Goal: Information Seeking & Learning: Learn about a topic

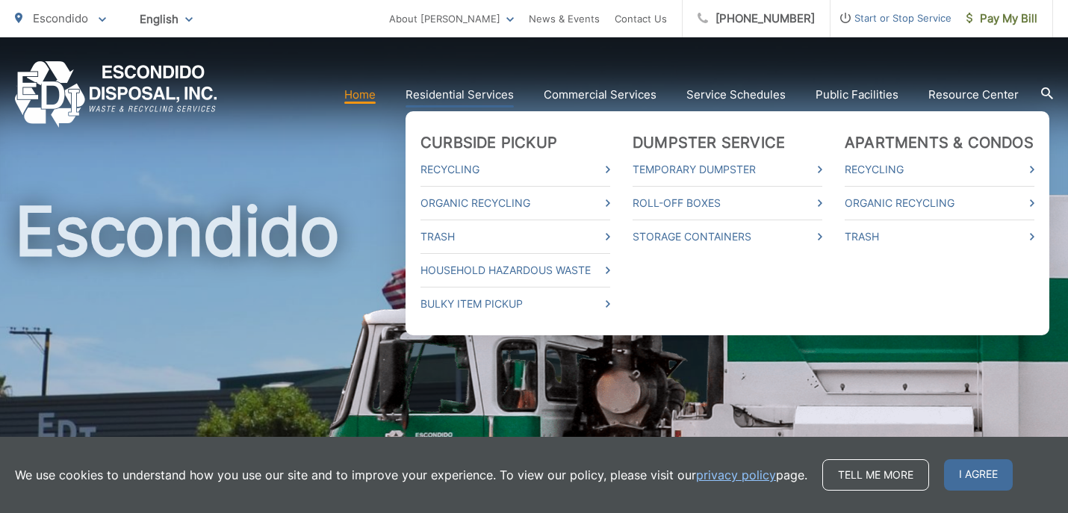
click at [493, 93] on link "Residential Services" at bounding box center [460, 95] width 108 height 18
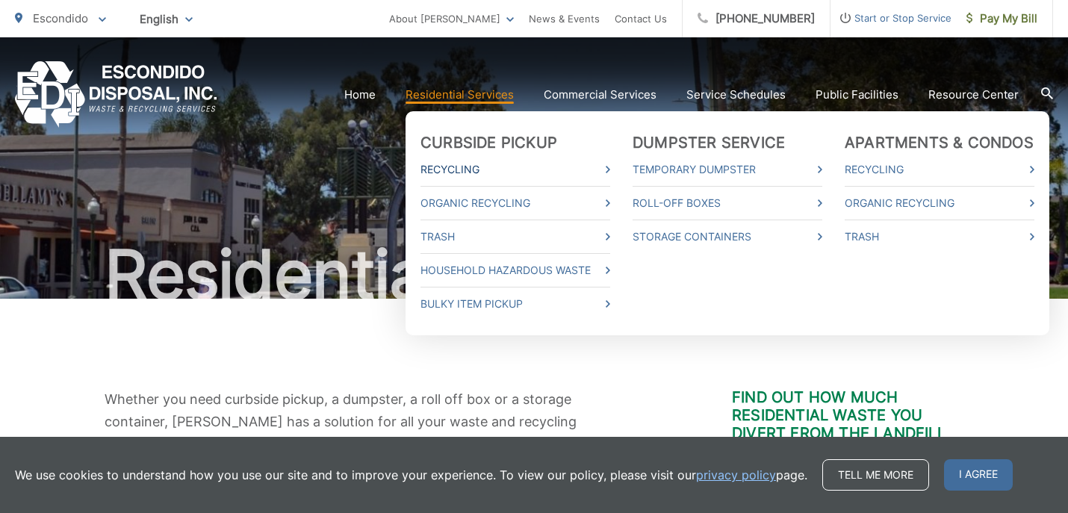
click at [454, 167] on link "Recycling" at bounding box center [516, 170] width 190 height 18
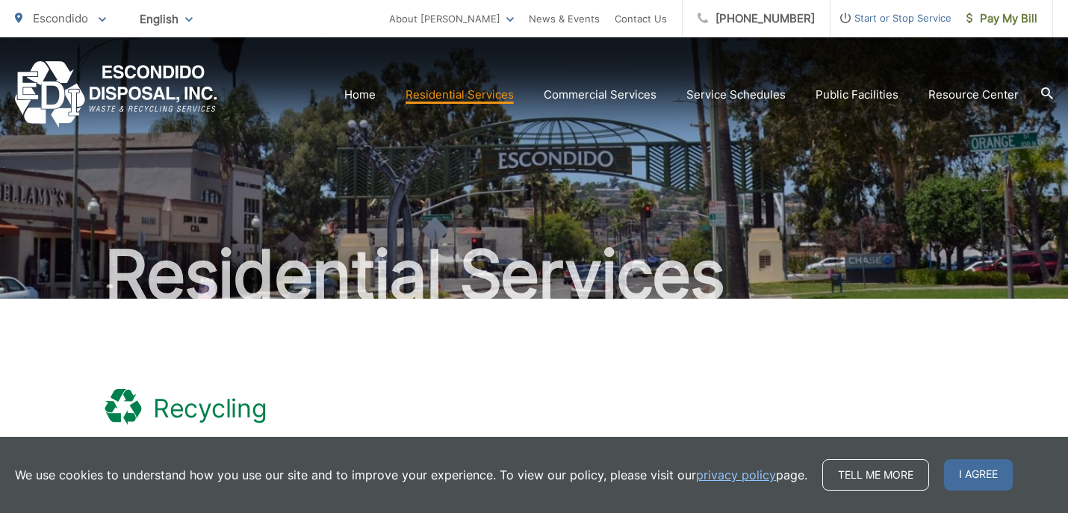
click at [731, 409] on div ".st0{fill-rule:evenodd;clip-rule:evenodd;fill:#fff} Recycling" at bounding box center [534, 409] width 859 height 40
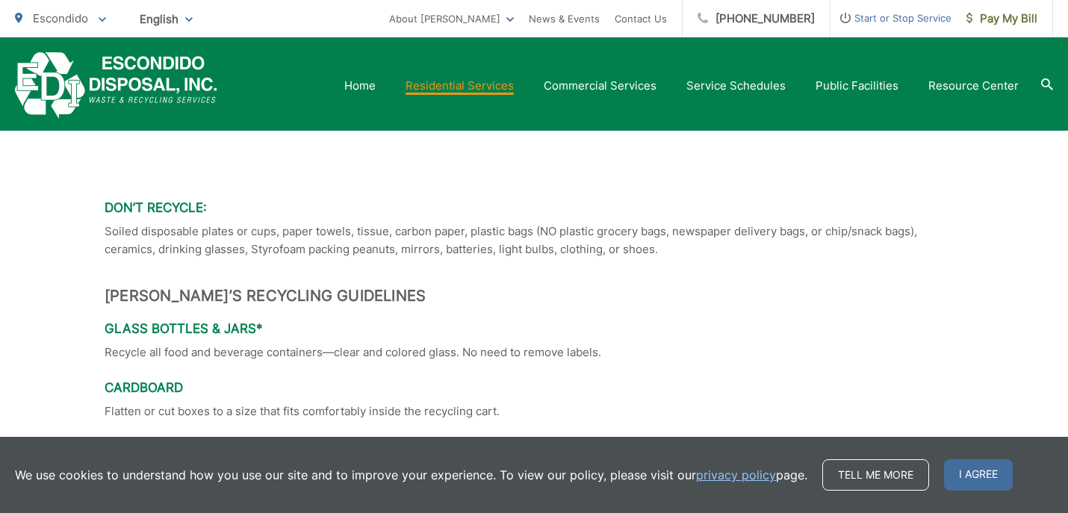
scroll to position [1176, 0]
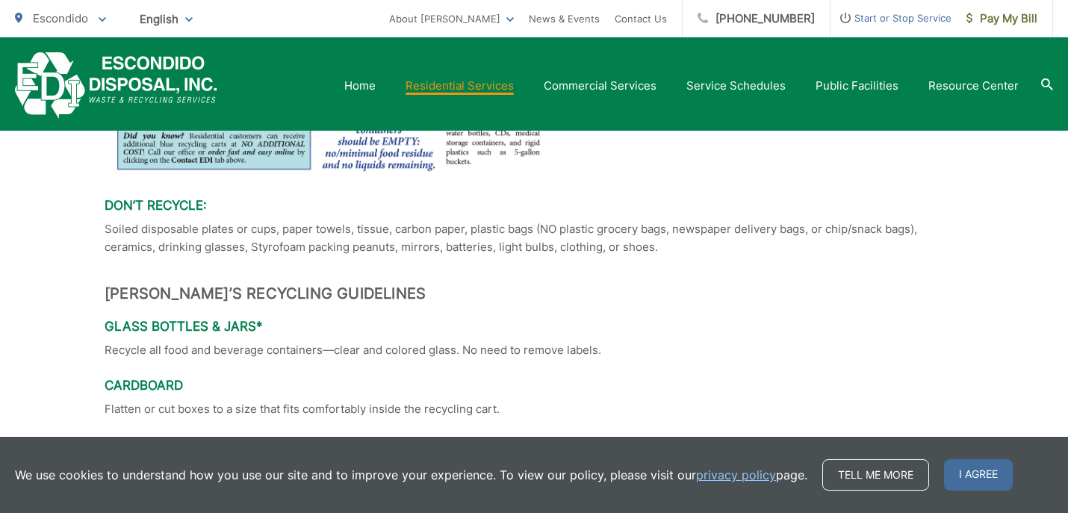
click at [740, 374] on div ".st0{fill-rule:evenodd;clip-rule:evenodd;fill:#fff} Recycling Recycling is Easy…" at bounding box center [534, 375] width 859 height 2505
click at [734, 300] on h2 "[PERSON_NAME]’s Recycling Guidelines" at bounding box center [534, 294] width 859 height 18
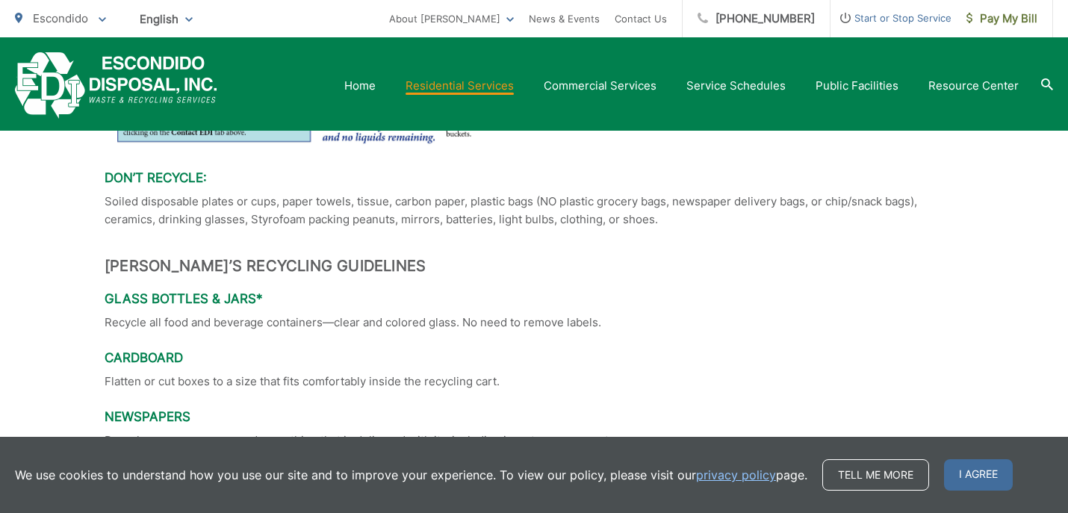
scroll to position [1206, 0]
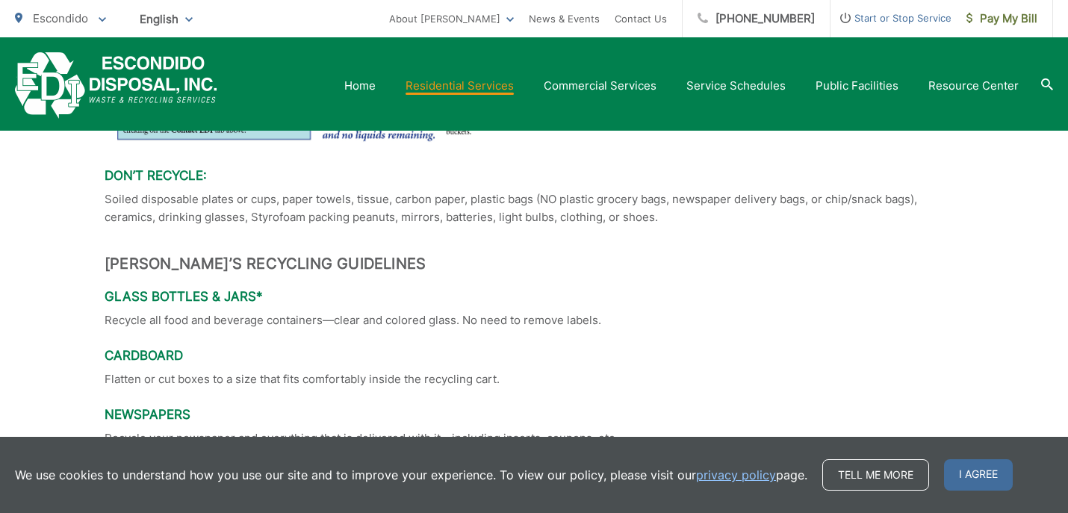
click at [1036, 52] on div "Home Residential Services Curbside Pickup Recycling Organic Recycling Trash Hou…" at bounding box center [534, 85] width 1039 height 66
click at [1032, 52] on div "Home Residential Services Curbside Pickup Recycling Organic Recycling Trash Hou…" at bounding box center [534, 85] width 1039 height 66
click at [696, 361] on h3 "Cardboard" at bounding box center [534, 355] width 859 height 15
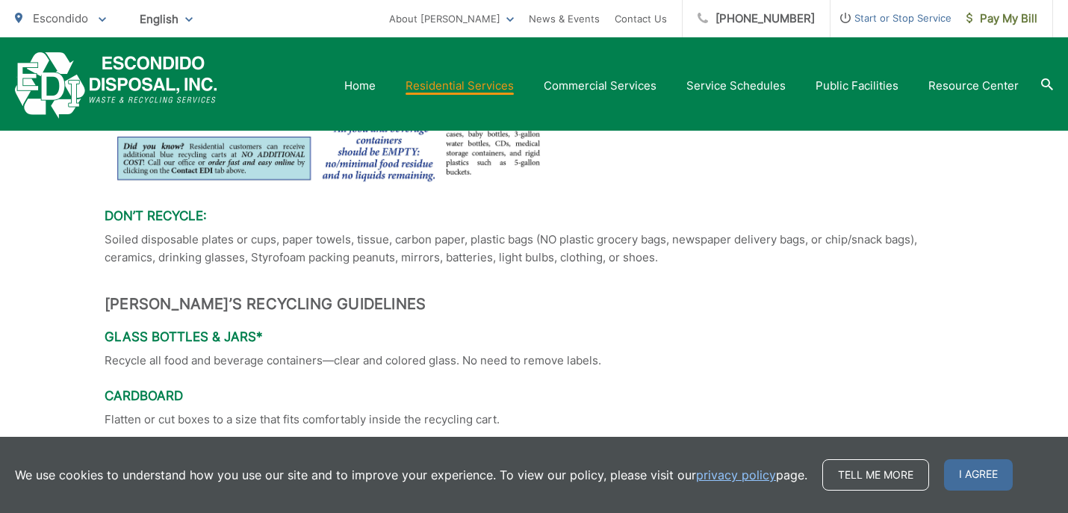
scroll to position [1176, 0]
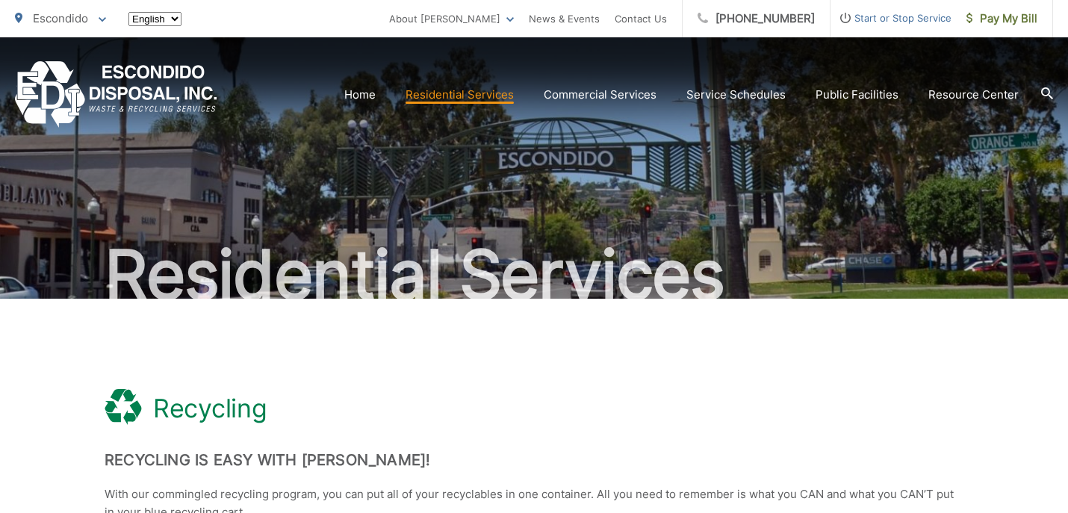
scroll to position [1176, 0]
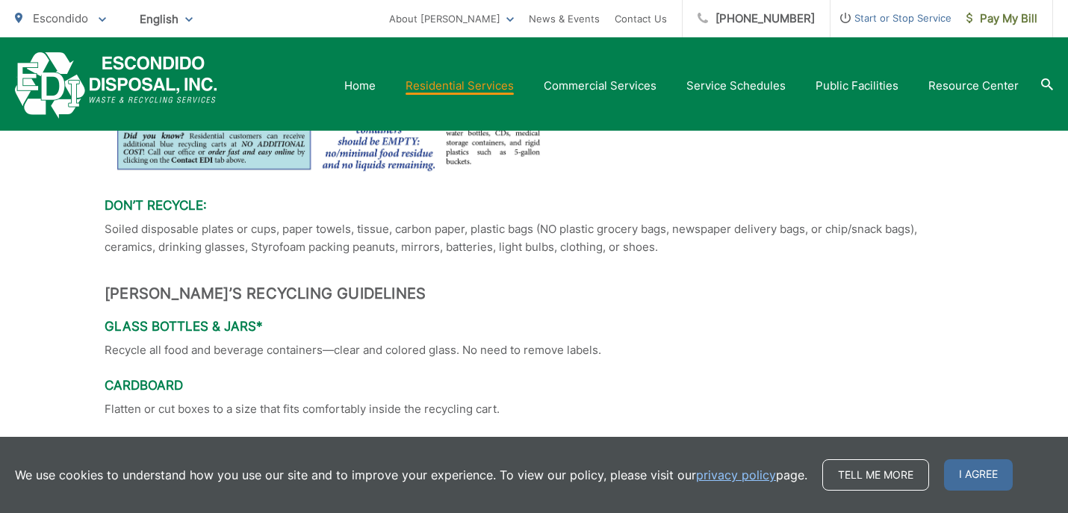
click at [560, 291] on h2 "[PERSON_NAME]’s Recycling Guidelines" at bounding box center [534, 294] width 859 height 18
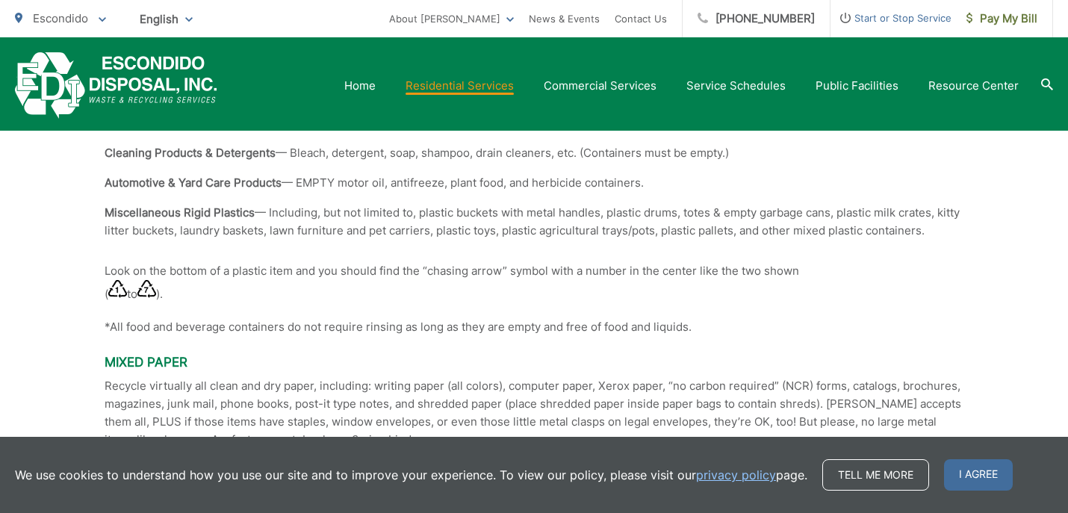
scroll to position [1804, 0]
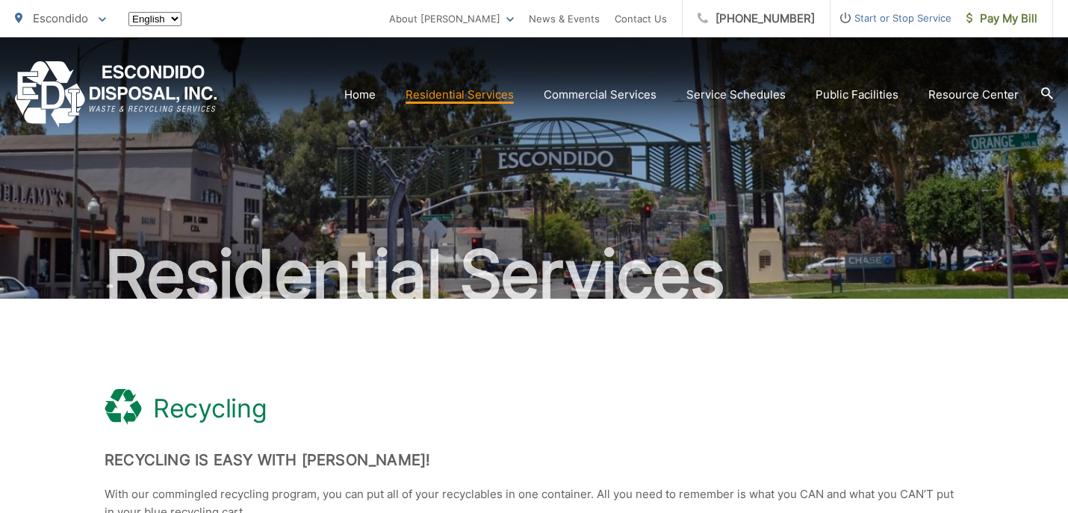
scroll to position [1804, 0]
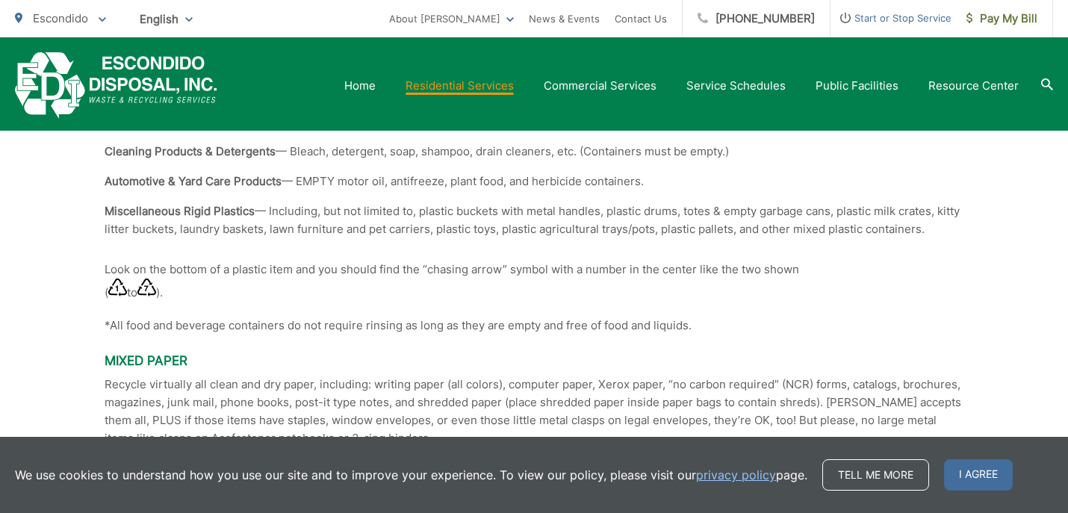
click at [371, 301] on p "Look on the bottom of a plastic item and you should find the “chasing arrow” sy…" at bounding box center [534, 281] width 859 height 41
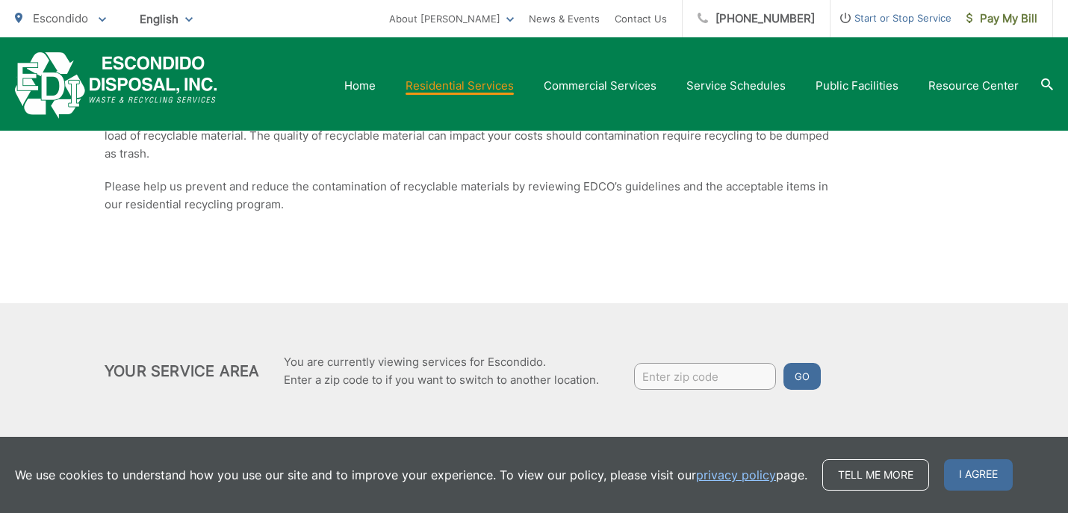
scroll to position [2510, 0]
